Goal: Obtain resource: Download file/media

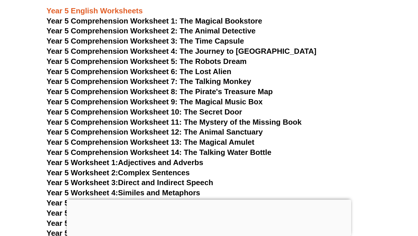
scroll to position [2659, 0]
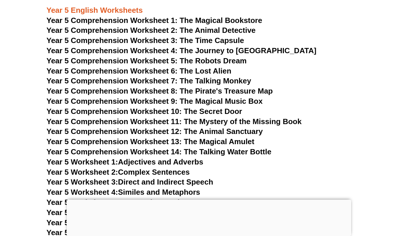
click at [166, 82] on span "Year 5 Comprehension Worksheet 7: The Talking Monkey" at bounding box center [148, 80] width 205 height 9
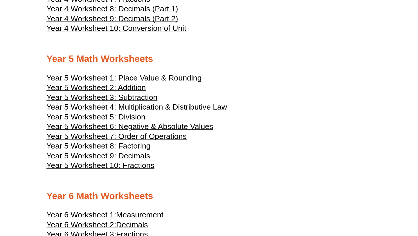
scroll to position [828, 0]
